Goal: Communication & Community: Answer question/provide support

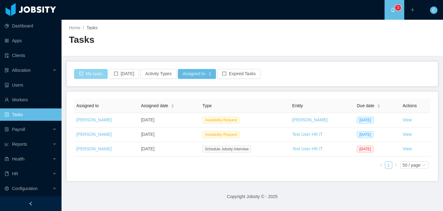
click at [98, 76] on button "My tasks" at bounding box center [91, 74] width 34 height 10
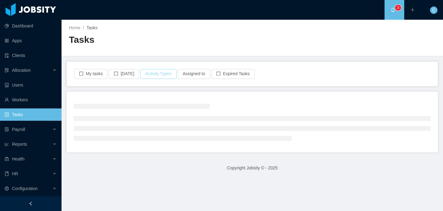
click at [162, 76] on button "Activity Types" at bounding box center [158, 74] width 36 height 10
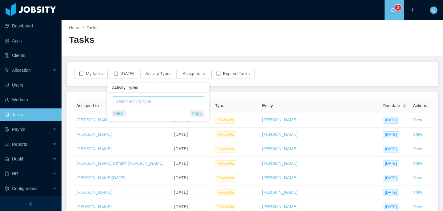
click at [163, 103] on span "Select activity type" at bounding box center [159, 101] width 86 height 6
type input "******"
click at [161, 114] on span "Prehiring" at bounding box center [162, 113] width 83 height 8
click at [176, 92] on div "Activity Types" at bounding box center [158, 88] width 102 height 10
click at [192, 111] on button "Apply" at bounding box center [197, 113] width 14 height 7
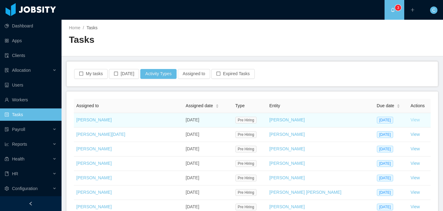
click at [411, 119] on link "View" at bounding box center [415, 119] width 9 height 5
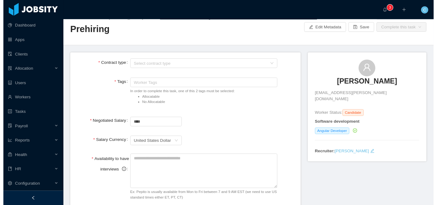
scroll to position [12, 0]
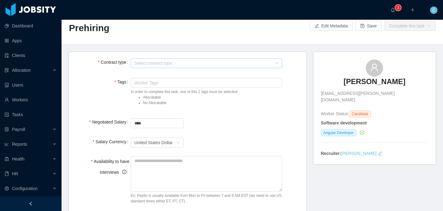
click at [248, 63] on div "Select contract type" at bounding box center [203, 63] width 137 height 6
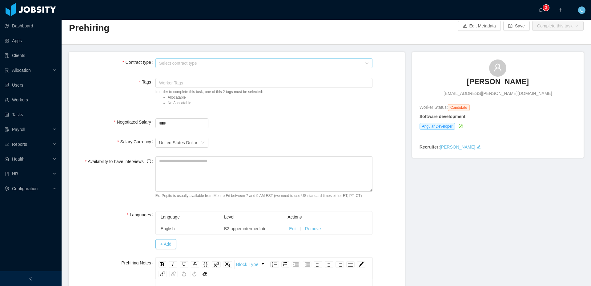
click at [187, 64] on div "Select contract type" at bounding box center [260, 63] width 203 height 6
click at [330, 142] on div "Currency United States Dollar" at bounding box center [263, 142] width 217 height 12
drag, startPoint x: 143, startPoint y: 123, endPoint x: 224, endPoint y: 145, distance: 84.1
click at [224, 145] on form "**********" at bounding box center [237, 272] width 336 height 440
click at [262, 134] on form "**********" at bounding box center [237, 272] width 336 height 440
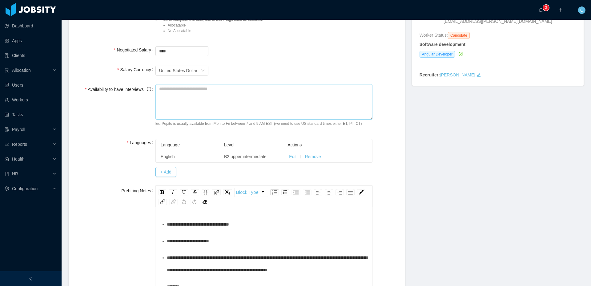
scroll to position [87, 0]
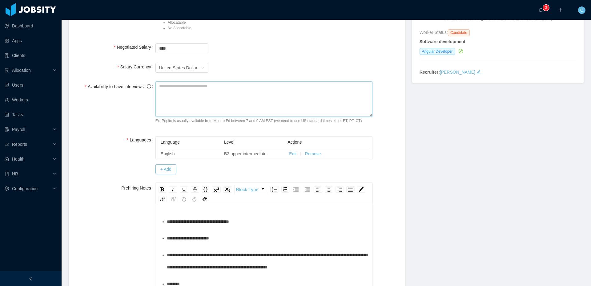
click at [183, 106] on textarea "Availability to have interviews" at bounding box center [263, 98] width 217 height 35
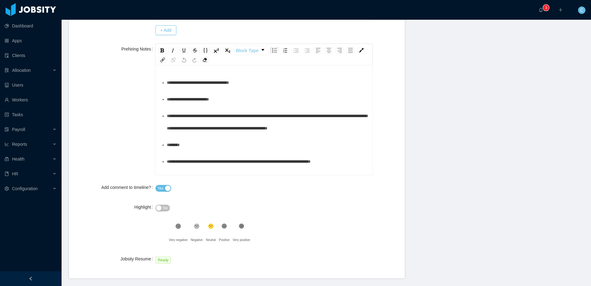
scroll to position [226, 0]
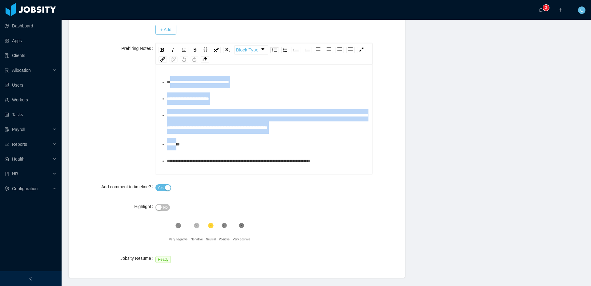
drag, startPoint x: 171, startPoint y: 77, endPoint x: 263, endPoint y: 154, distance: 120.4
click at [263, 154] on ul "**********" at bounding box center [264, 244] width 208 height 336
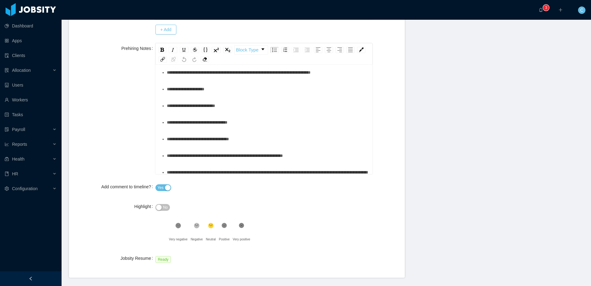
scroll to position [0, 0]
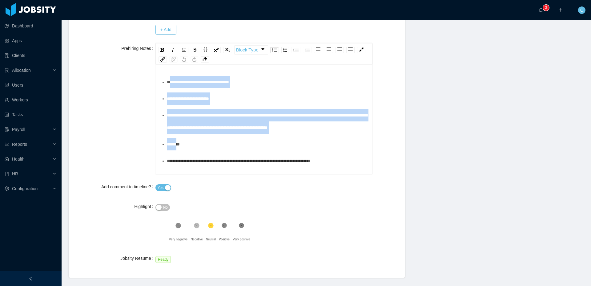
click at [259, 130] on div "**********" at bounding box center [267, 121] width 201 height 25
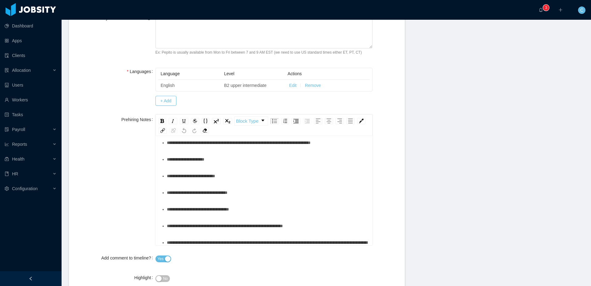
scroll to position [145, 0]
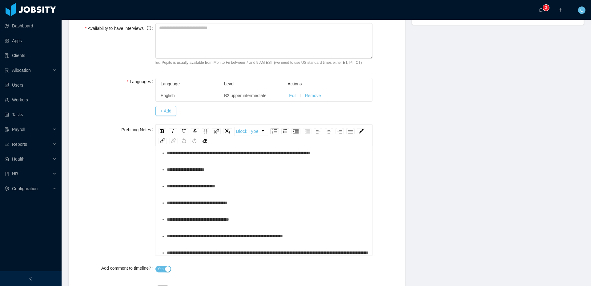
click at [329, 175] on div "**********" at bounding box center [267, 169] width 201 height 12
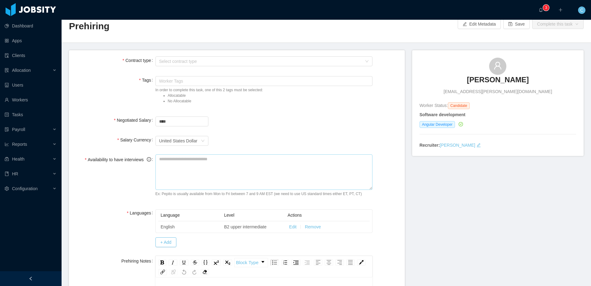
scroll to position [0, 0]
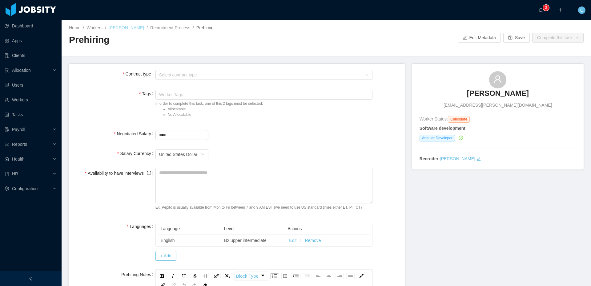
click at [124, 30] on link "[PERSON_NAME]" at bounding box center [126, 27] width 35 height 5
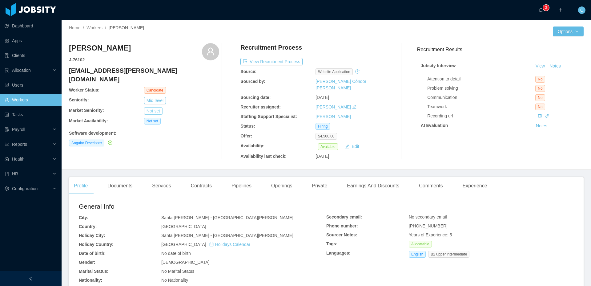
click at [155, 107] on button "Not set" at bounding box center [153, 110] width 18 height 7
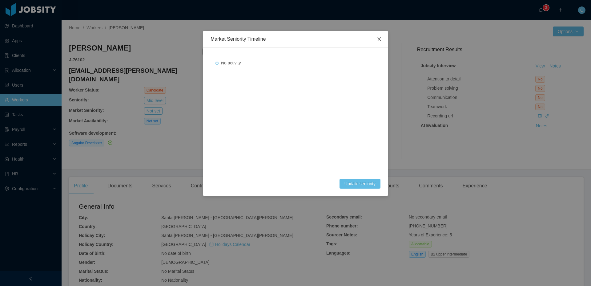
click at [378, 36] on span "Close" at bounding box center [379, 39] width 17 height 17
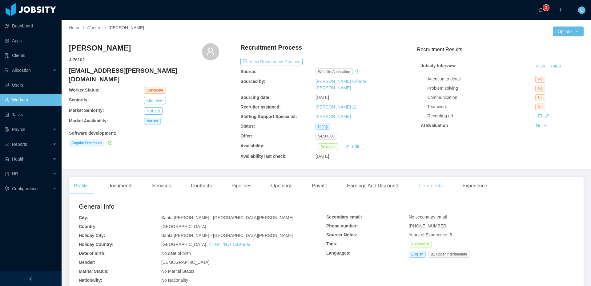
click at [429, 181] on div "Comments" at bounding box center [431, 185] width 34 height 17
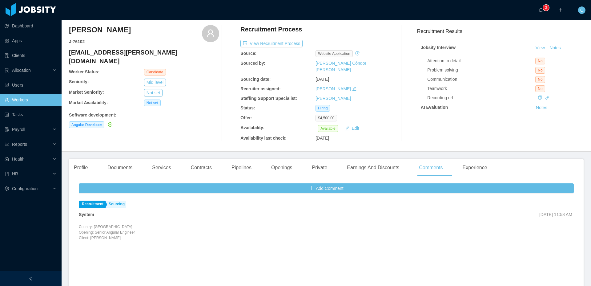
scroll to position [19, 0]
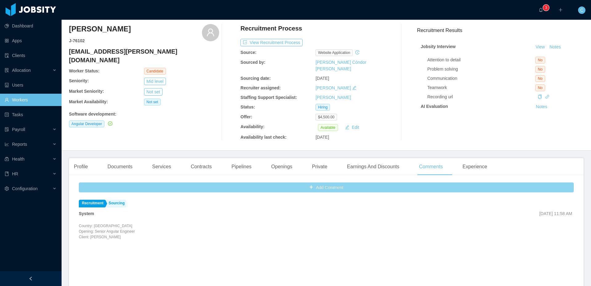
click at [318, 183] on button "Add Comment" at bounding box center [326, 187] width 495 height 10
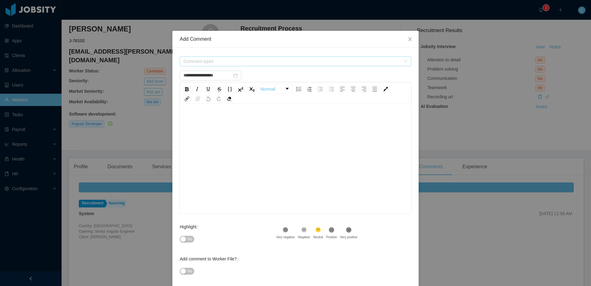
click at [262, 65] on span "Comment types" at bounding box center [293, 61] width 220 height 9
click at [185, 102] on ul "HR Customer Success Management Bench Staffing Talent Experience" at bounding box center [296, 106] width 232 height 51
click at [184, 99] on span at bounding box center [184, 95] width 7 height 7
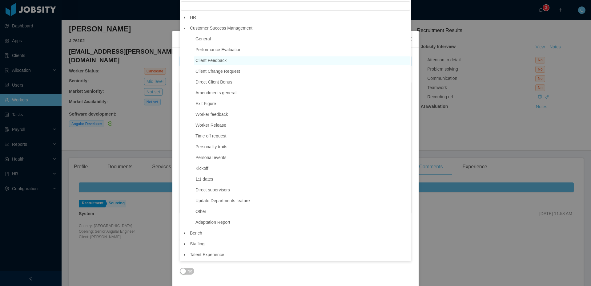
click at [206, 62] on span "Client Feedback" at bounding box center [211, 60] width 31 height 5
type input "**********"
